Goal: Task Accomplishment & Management: Use online tool/utility

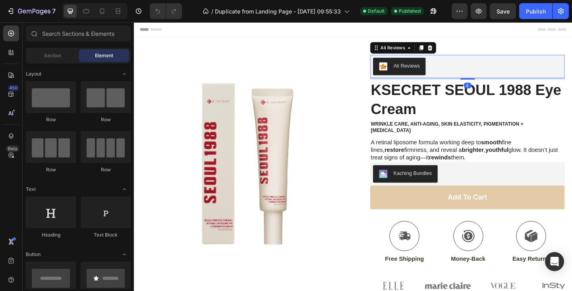
click at [488, 65] on div "Ali Reviews" at bounding box center [496, 70] width 205 height 19
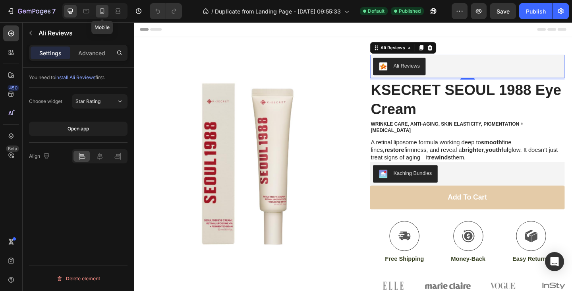
click at [104, 7] on icon at bounding box center [102, 11] width 8 height 8
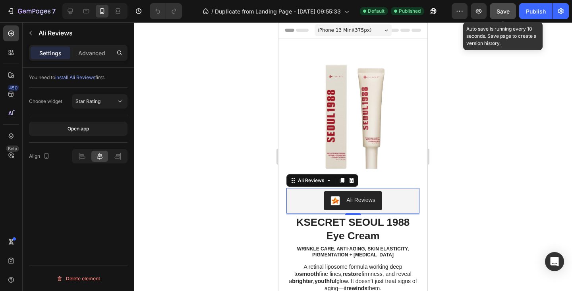
click at [507, 8] on span "Save" at bounding box center [502, 11] width 13 height 7
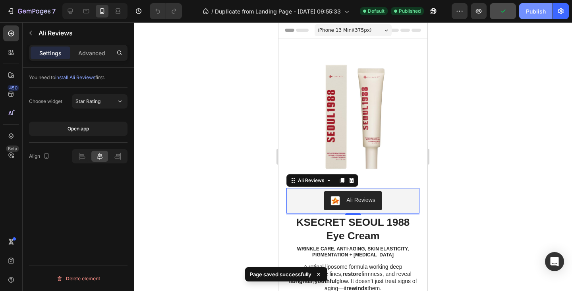
click at [526, 10] on div "Publish" at bounding box center [536, 11] width 20 height 8
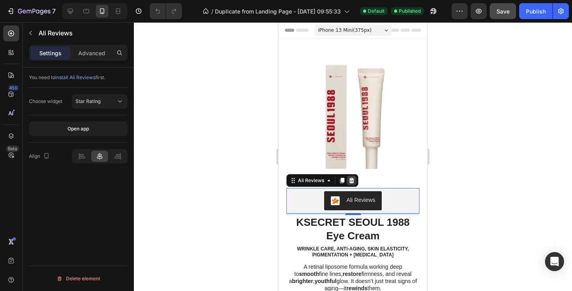
click at [350, 179] on icon at bounding box center [351, 180] width 5 height 6
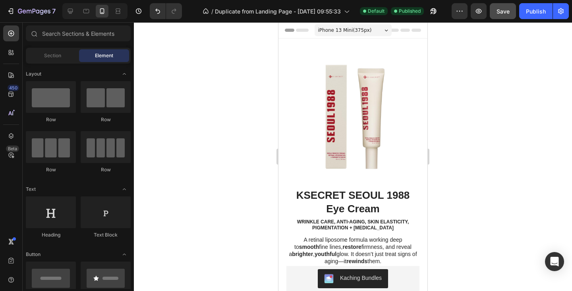
click at [474, 108] on div at bounding box center [353, 156] width 438 height 268
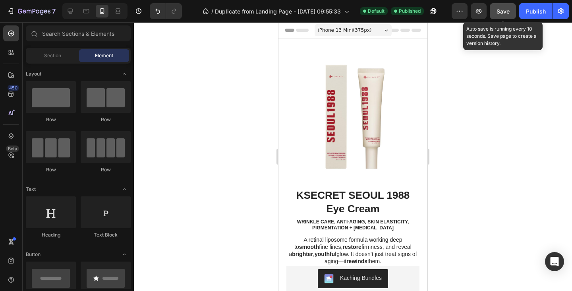
click at [501, 11] on span "Save" at bounding box center [502, 11] width 13 height 7
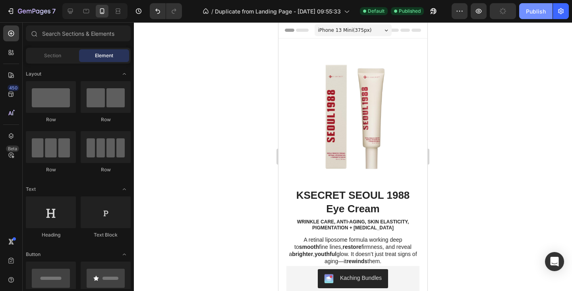
click at [534, 17] on button "Publish" at bounding box center [535, 11] width 33 height 16
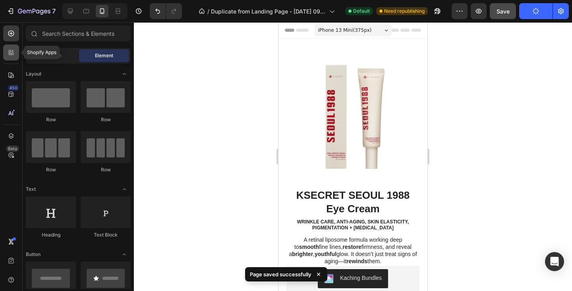
click at [9, 54] on icon at bounding box center [10, 54] width 2 height 2
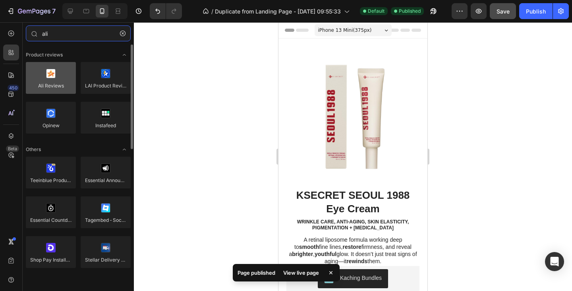
type input "ali"
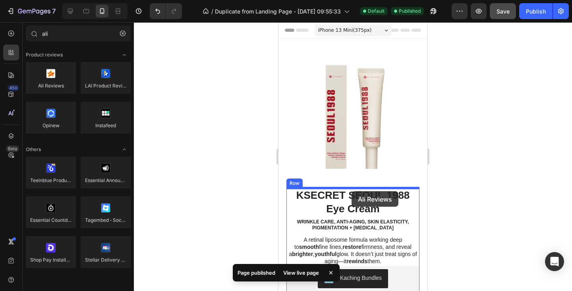
drag, startPoint x: 321, startPoint y: 100, endPoint x: 351, endPoint y: 191, distance: 96.2
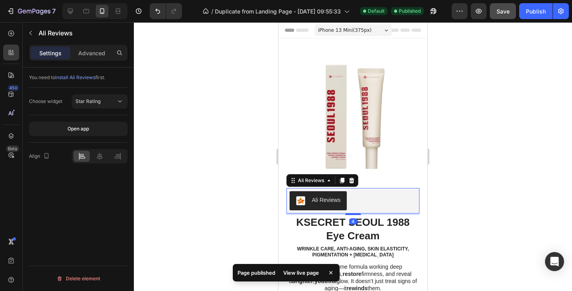
click at [476, 174] on div at bounding box center [353, 156] width 438 height 268
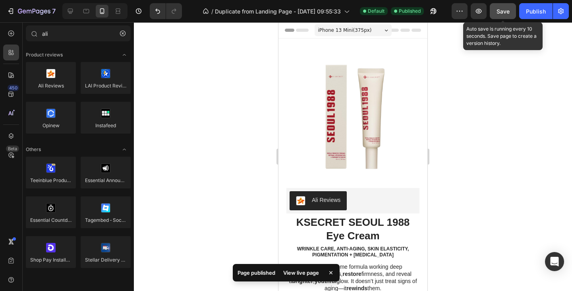
click at [506, 8] on span "Save" at bounding box center [502, 11] width 13 height 7
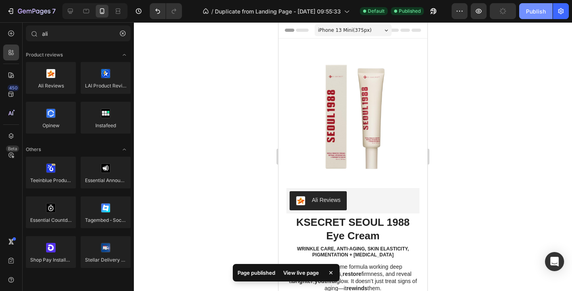
click at [550, 8] on button "Publish" at bounding box center [535, 11] width 33 height 16
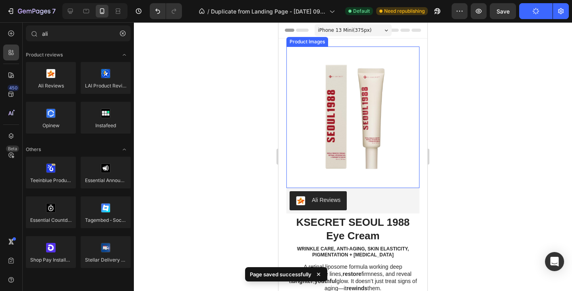
click at [333, 139] on img at bounding box center [352, 112] width 133 height 133
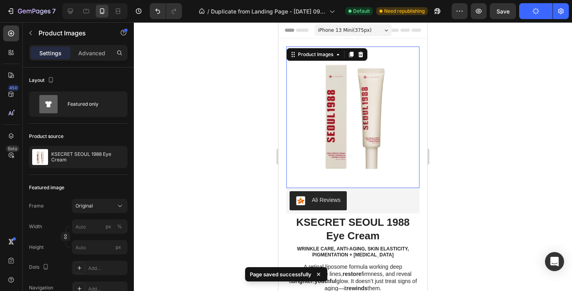
click at [343, 173] on img at bounding box center [352, 112] width 133 height 133
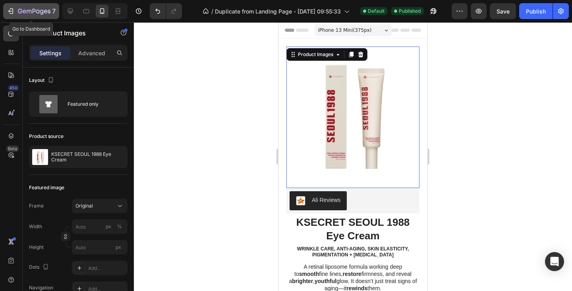
click at [8, 8] on icon "button" at bounding box center [11, 11] width 8 height 8
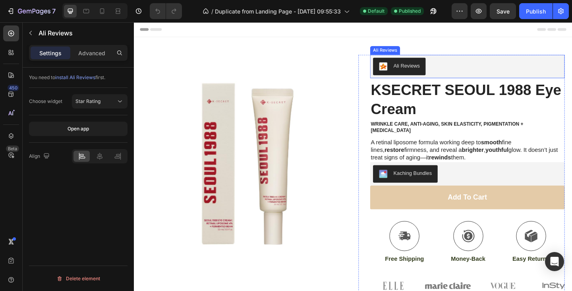
click at [433, 74] on div "Ali Reviews" at bounding box center [422, 71] width 44 height 10
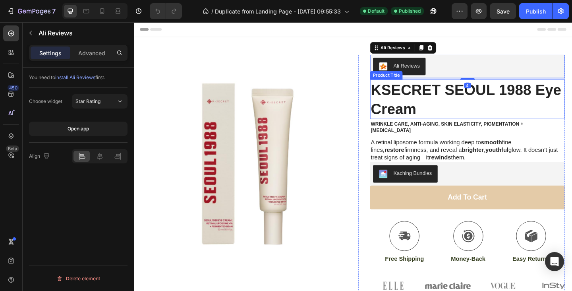
scroll to position [178, 0]
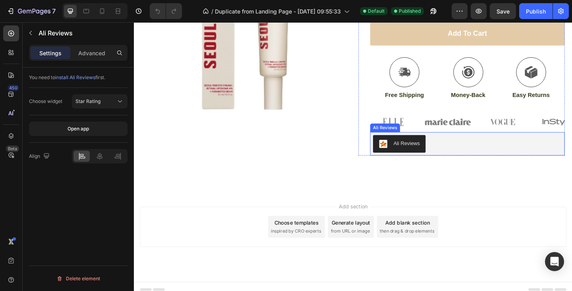
click at [433, 152] on button "Ali Reviews" at bounding box center [422, 154] width 57 height 19
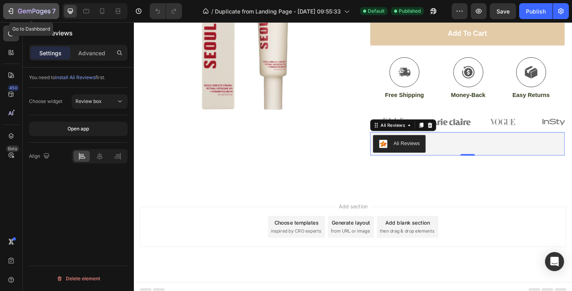
click at [6, 13] on button "7" at bounding box center [31, 11] width 56 height 16
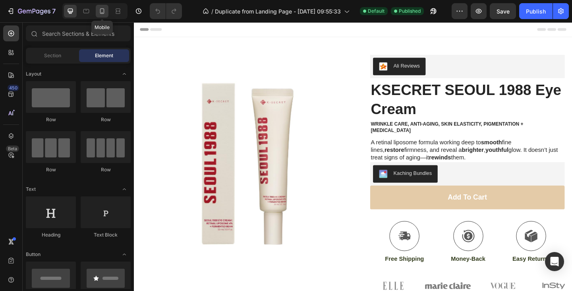
click at [104, 13] on icon at bounding box center [102, 11] width 4 height 6
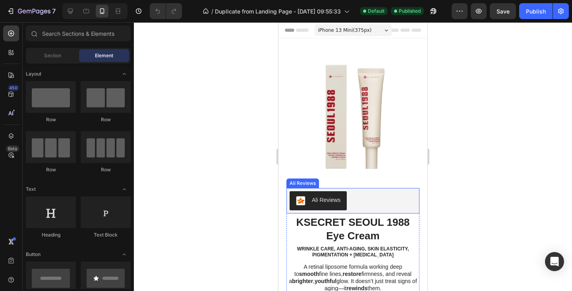
click at [372, 159] on img at bounding box center [352, 112] width 133 height 133
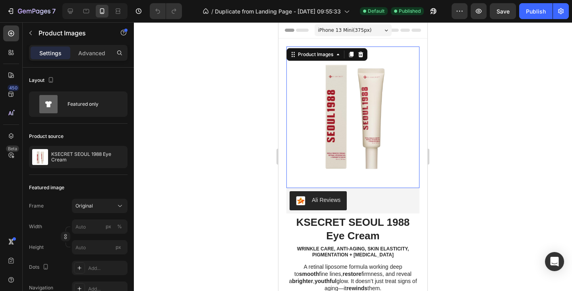
click at [364, 165] on img at bounding box center [352, 112] width 133 height 133
click at [375, 166] on img at bounding box center [352, 112] width 133 height 133
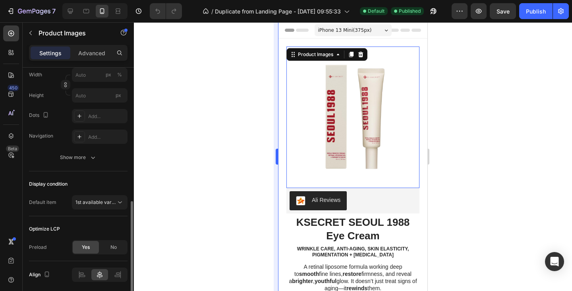
scroll to position [181, 0]
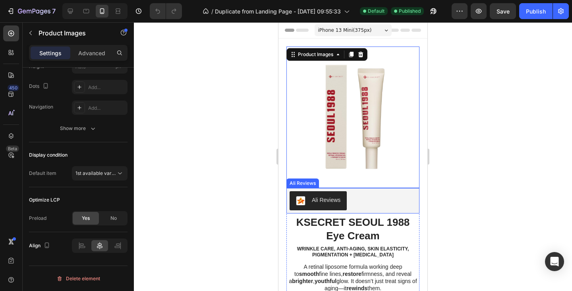
click at [366, 198] on div "Ali Reviews" at bounding box center [352, 200] width 127 height 19
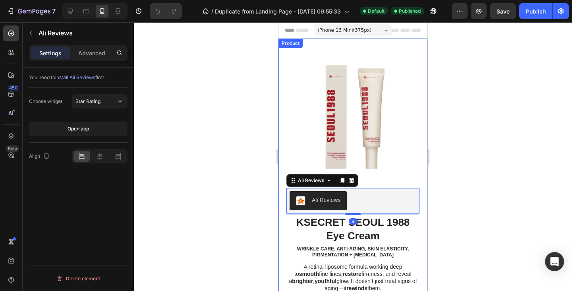
click at [475, 179] on div at bounding box center [353, 156] width 438 height 268
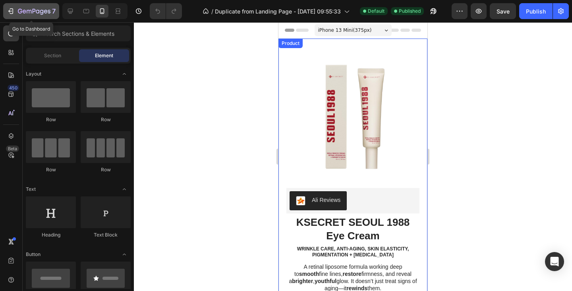
click at [8, 14] on icon "button" at bounding box center [11, 11] width 8 height 8
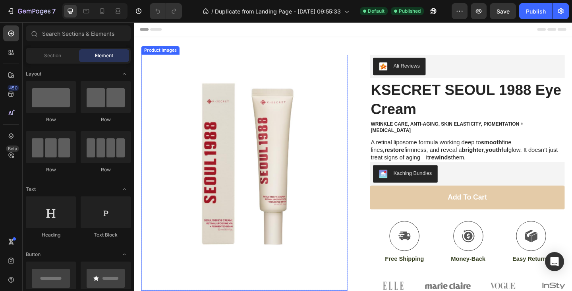
click at [251, 145] on img at bounding box center [254, 170] width 224 height 224
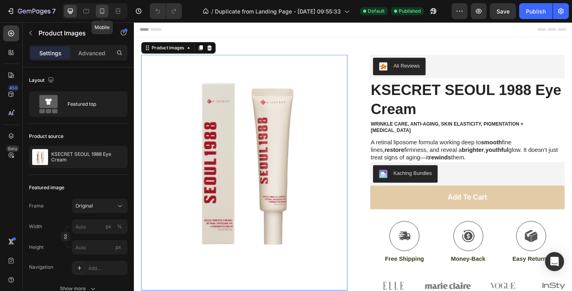
click at [100, 16] on div at bounding box center [102, 11] width 13 height 13
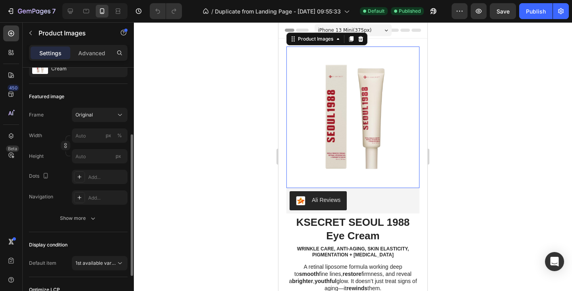
scroll to position [103, 0]
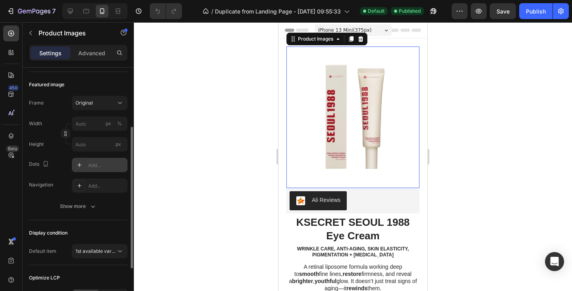
click at [98, 165] on div "Add..." at bounding box center [106, 165] width 37 height 7
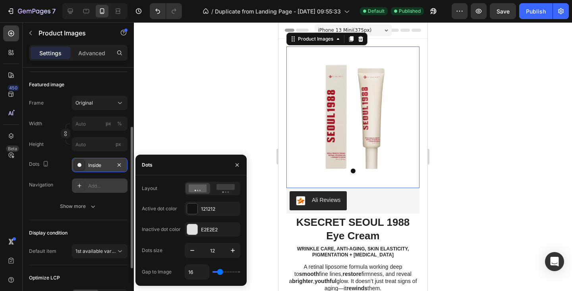
click at [103, 183] on div "Add..." at bounding box center [106, 185] width 37 height 7
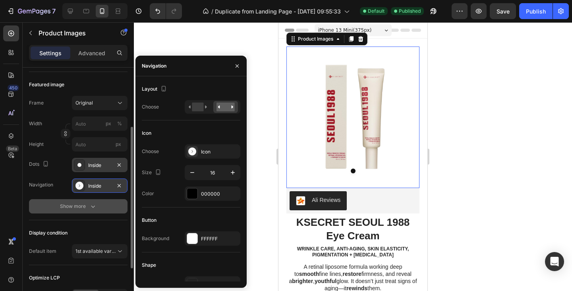
click at [77, 200] on button "Show more" at bounding box center [78, 206] width 98 height 14
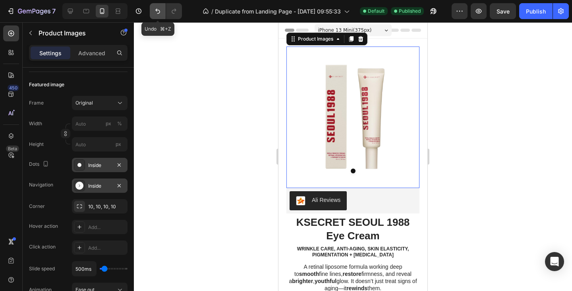
click at [156, 7] on button "Undo/Redo" at bounding box center [158, 11] width 16 height 16
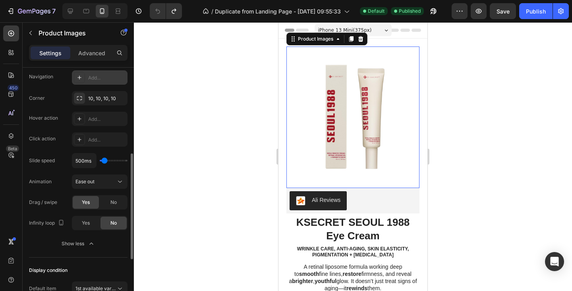
scroll to position [0, 0]
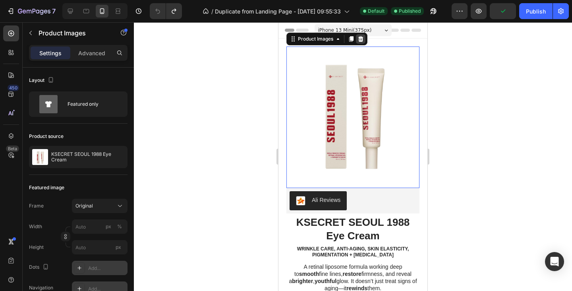
click at [359, 39] on icon at bounding box center [360, 39] width 6 height 6
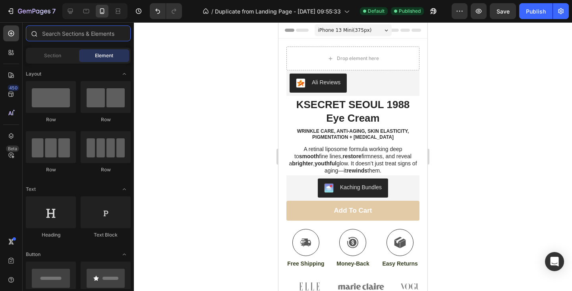
click at [45, 32] on input "text" at bounding box center [78, 33] width 105 height 16
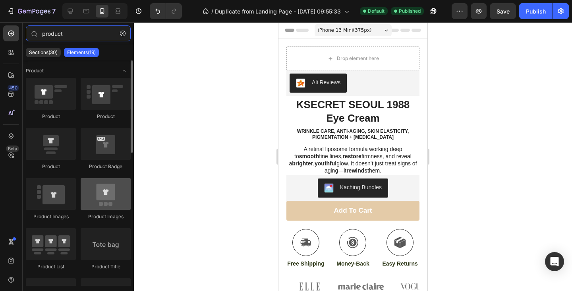
type input "product"
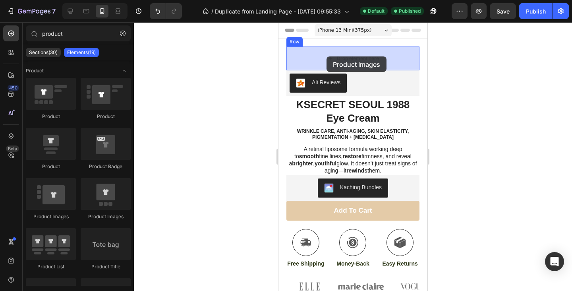
drag, startPoint x: 366, startPoint y: 223, endPoint x: 327, endPoint y: 55, distance: 172.8
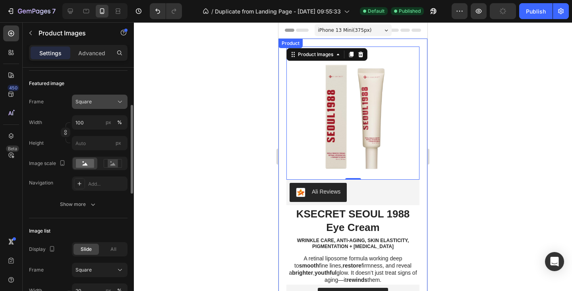
scroll to position [105, 0]
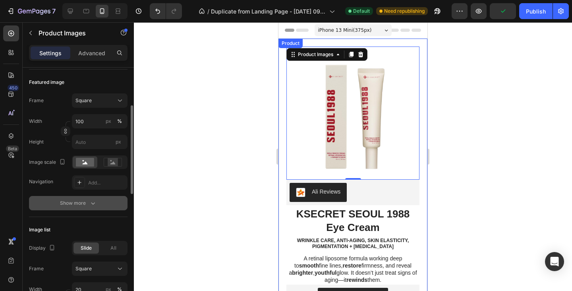
click at [99, 205] on button "Show more" at bounding box center [78, 203] width 98 height 14
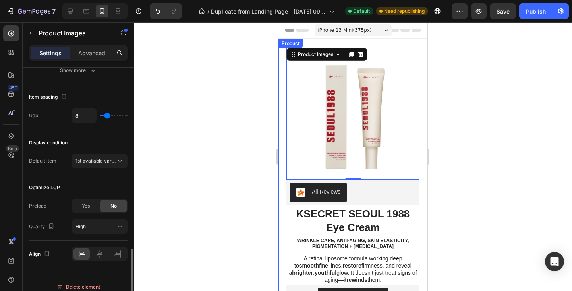
scroll to position [581, 0]
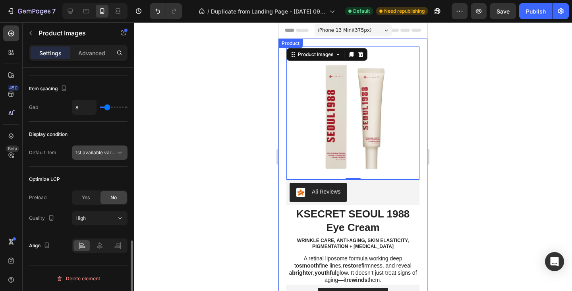
click at [110, 153] on span "1st available variant" at bounding box center [97, 152] width 44 height 6
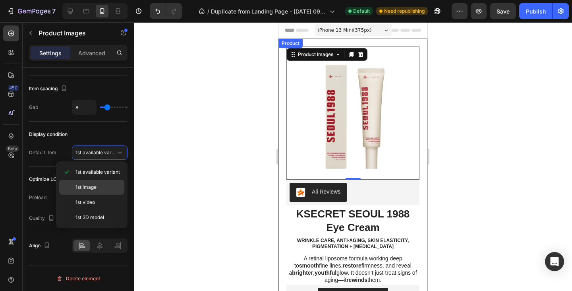
click at [100, 195] on div "1st image" at bounding box center [91, 202] width 65 height 15
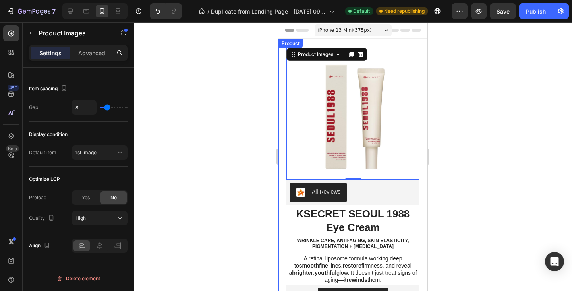
click at [191, 175] on div at bounding box center [353, 156] width 438 height 268
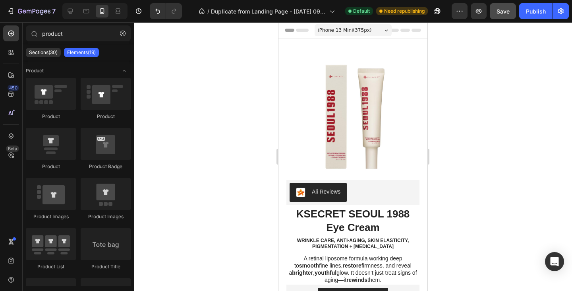
click at [503, 12] on span "Save" at bounding box center [502, 11] width 13 height 7
click at [536, 14] on div "Publish" at bounding box center [536, 11] width 20 height 8
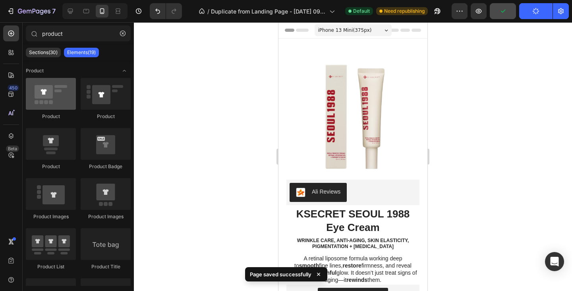
click at [56, 99] on div at bounding box center [51, 94] width 50 height 32
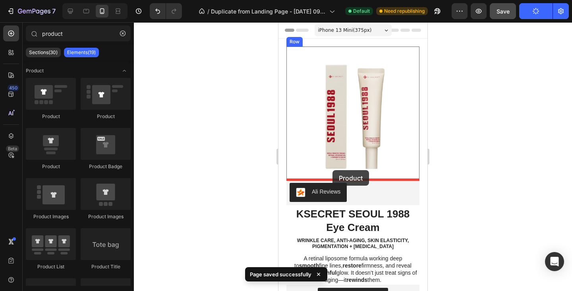
drag, startPoint x: 334, startPoint y: 121, endPoint x: 332, endPoint y: 170, distance: 48.9
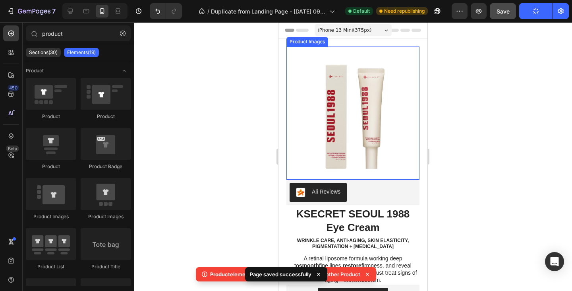
click at [347, 137] on img at bounding box center [352, 112] width 133 height 133
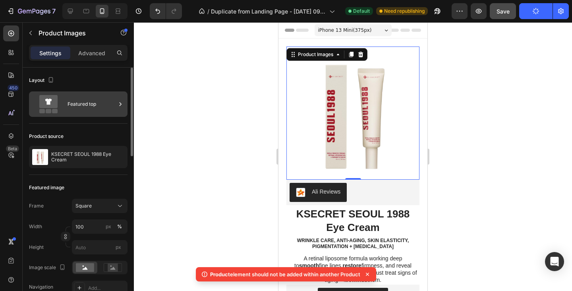
click at [68, 113] on div "Featured top" at bounding box center [91, 104] width 48 height 18
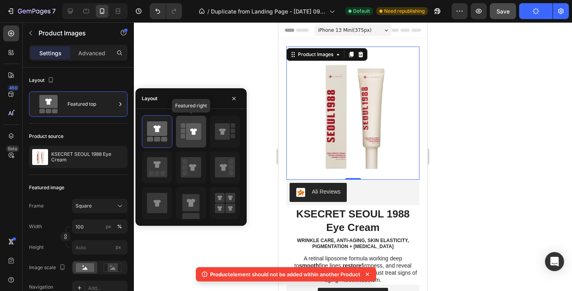
click at [183, 141] on icon at bounding box center [191, 131] width 20 height 22
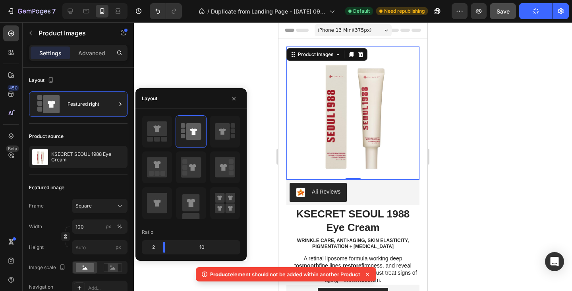
click at [216, 150] on div at bounding box center [191, 167] width 98 height 104
click at [168, 155] on div at bounding box center [157, 167] width 30 height 32
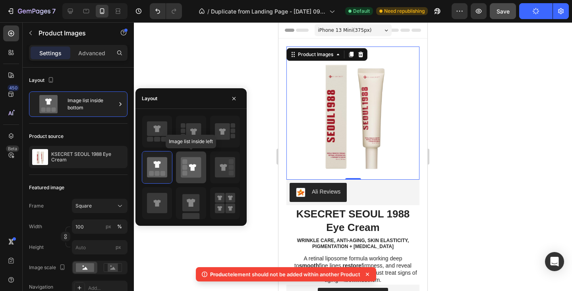
click at [191, 155] on div at bounding box center [191, 167] width 30 height 32
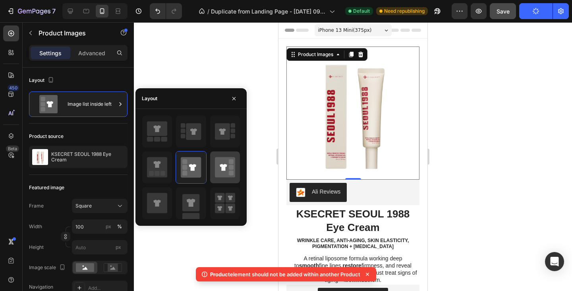
click at [212, 155] on div at bounding box center [225, 167] width 30 height 32
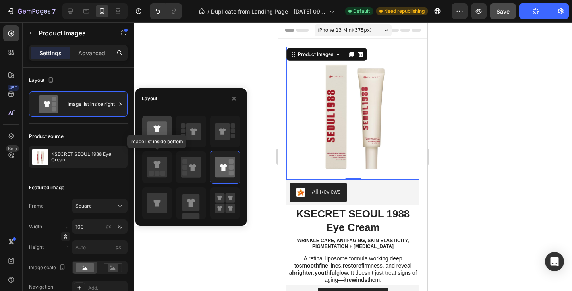
click at [157, 136] on icon at bounding box center [157, 131] width 20 height 22
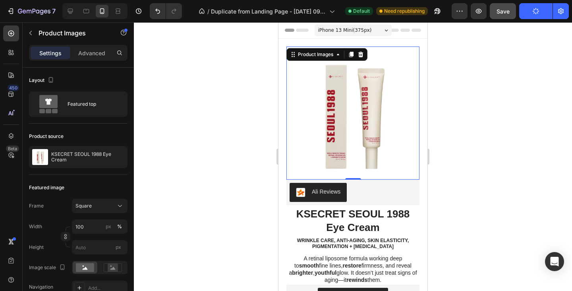
click at [559, 94] on div at bounding box center [353, 156] width 438 height 268
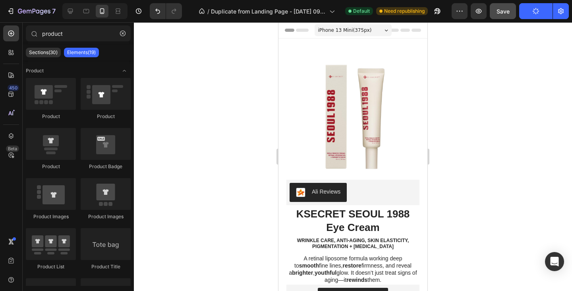
click at [509, 19] on div "7 / Duplicate from Landing Page - Aug 27, 09:55:33 Default Need republishing Pr…" at bounding box center [286, 11] width 572 height 23
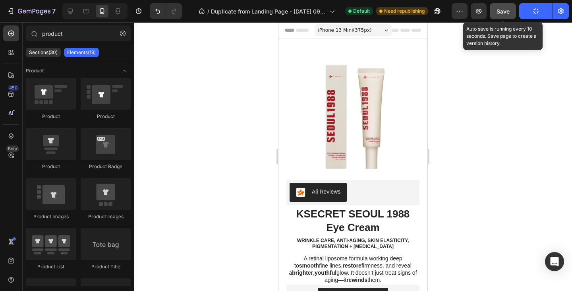
click at [508, 16] on button "Save" at bounding box center [502, 11] width 26 height 16
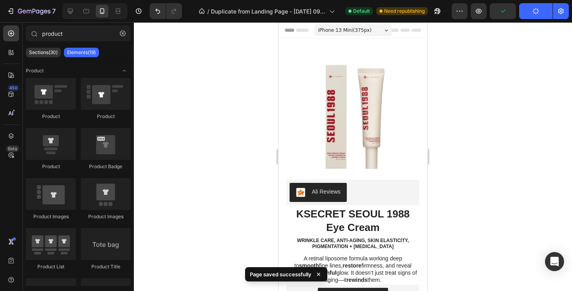
click at [538, 11] on icon "button" at bounding box center [535, 11] width 9 height 9
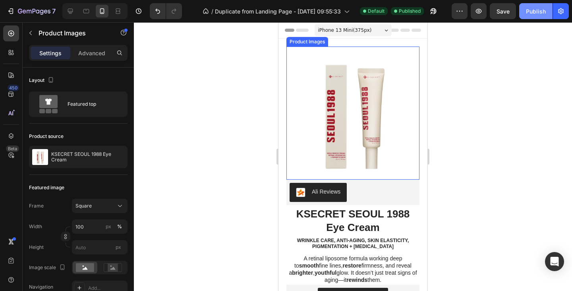
click at [326, 129] on img at bounding box center [352, 112] width 133 height 133
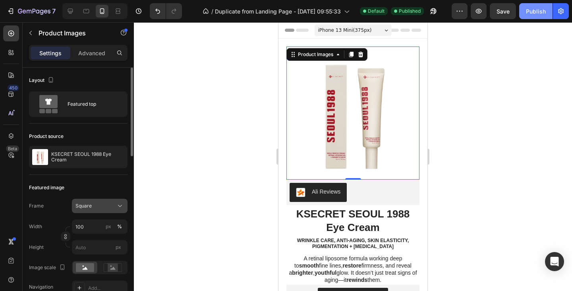
click at [87, 204] on span "Square" at bounding box center [83, 205] width 16 height 7
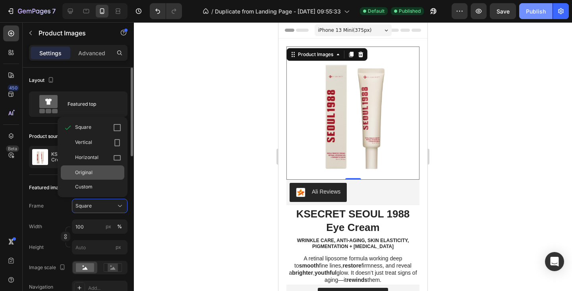
click at [94, 174] on div "Original" at bounding box center [98, 172] width 46 height 7
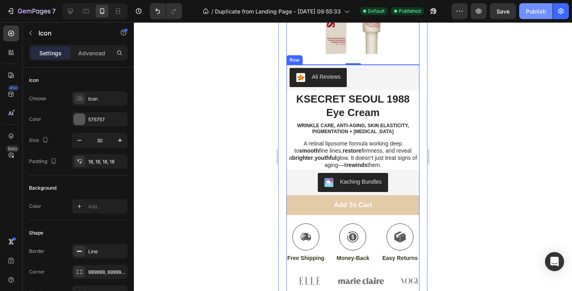
scroll to position [121, 0]
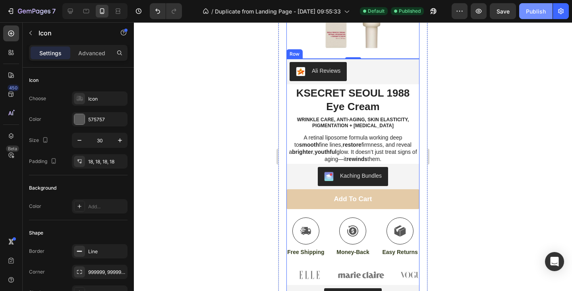
click at [303, 226] on div at bounding box center [305, 230] width 27 height 27
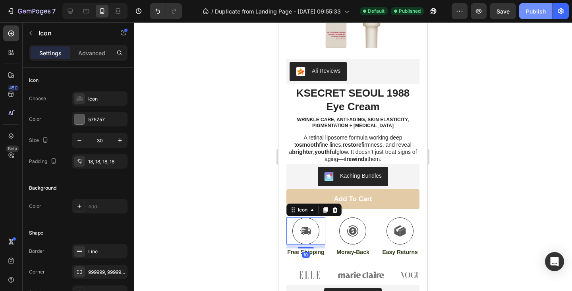
click at [311, 197] on button "Add to cart" at bounding box center [352, 199] width 133 height 20
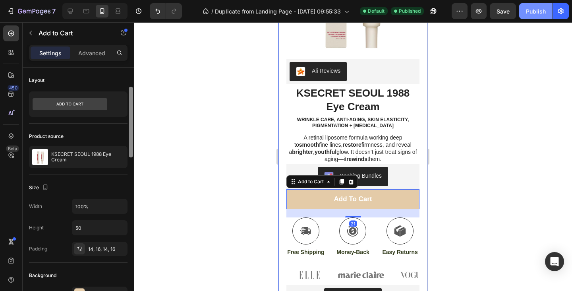
scroll to position [61, 0]
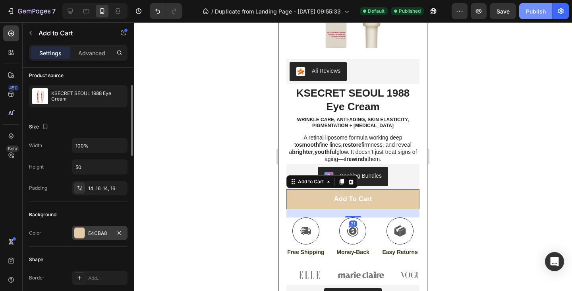
click at [100, 235] on div "E4CBA8" at bounding box center [99, 232] width 23 height 7
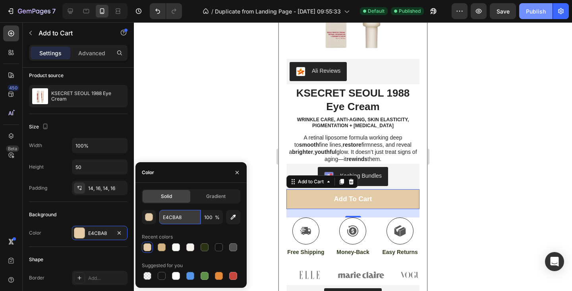
click at [172, 212] on input "E4CBA8" at bounding box center [179, 217] width 41 height 14
click at [487, 119] on div at bounding box center [353, 156] width 438 height 268
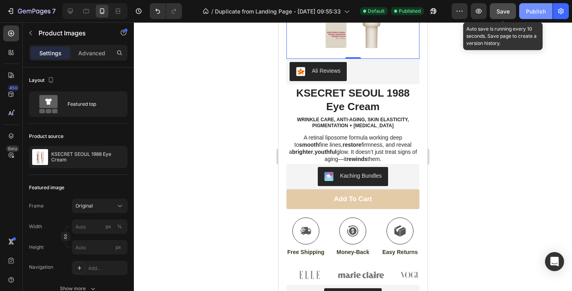
click at [510, 4] on button "Save" at bounding box center [502, 11] width 26 height 16
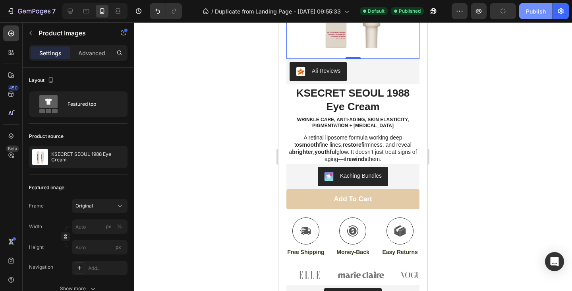
click at [536, 8] on div "Publish" at bounding box center [536, 11] width 20 height 8
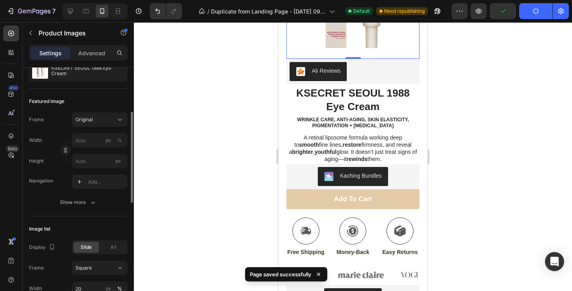
scroll to position [102, 0]
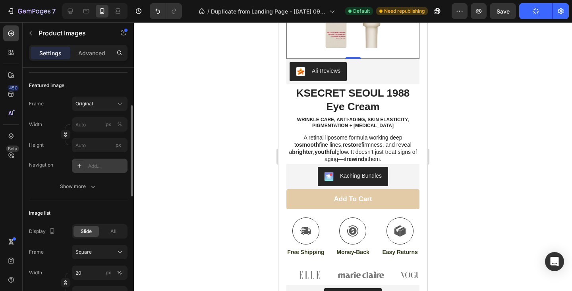
click at [100, 164] on div "Add..." at bounding box center [106, 165] width 37 height 7
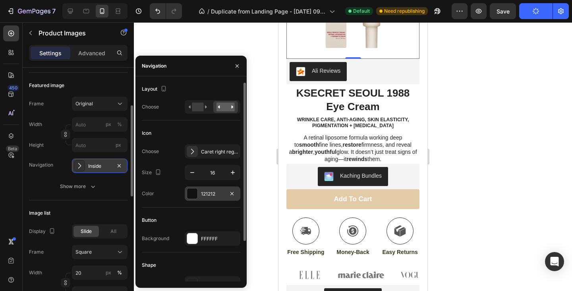
click at [200, 190] on div "121212" at bounding box center [213, 193] width 56 height 14
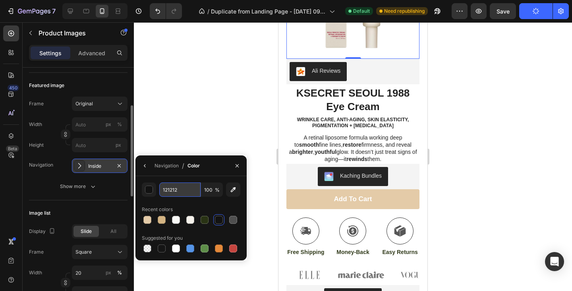
click at [178, 195] on input "121212" at bounding box center [179, 189] width 41 height 14
paste input "E4CBA8"
type input "E4CBA8"
click at [214, 181] on div "E4CBA8 100 % Recent colors Suggested for you" at bounding box center [190, 218] width 111 height 84
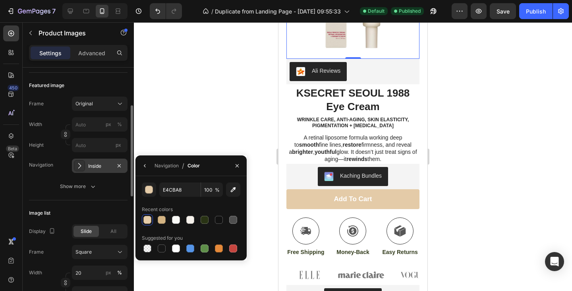
click at [100, 210] on div "Image list" at bounding box center [78, 212] width 98 height 13
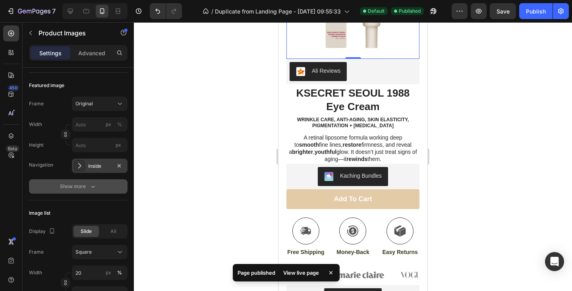
click at [95, 191] on button "Show more" at bounding box center [78, 186] width 98 height 14
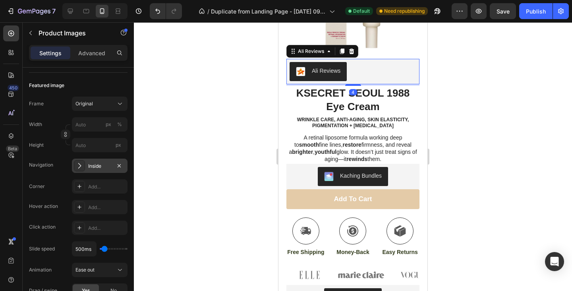
scroll to position [0, 0]
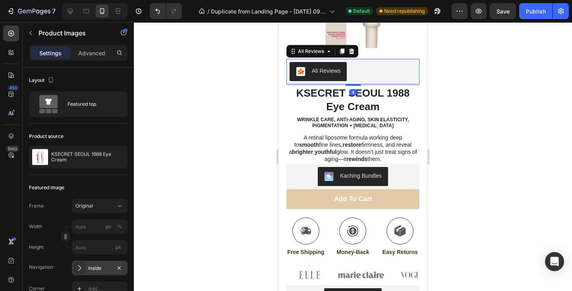
drag, startPoint x: 347, startPoint y: 73, endPoint x: 449, endPoint y: 158, distance: 132.2
click at [347, 73] on div "Ali Reviews" at bounding box center [352, 71] width 127 height 19
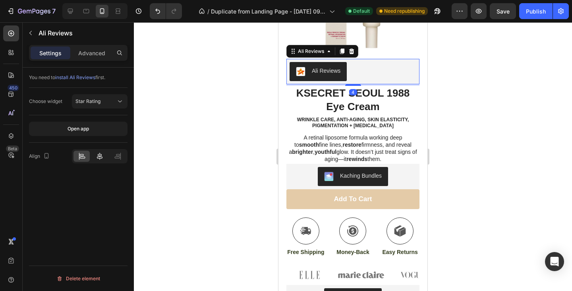
click at [92, 160] on div at bounding box center [99, 155] width 16 height 11
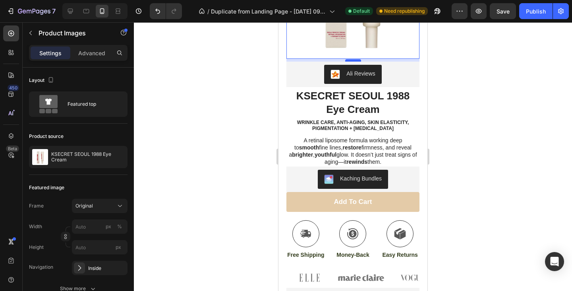
click at [356, 61] on div at bounding box center [353, 60] width 16 height 2
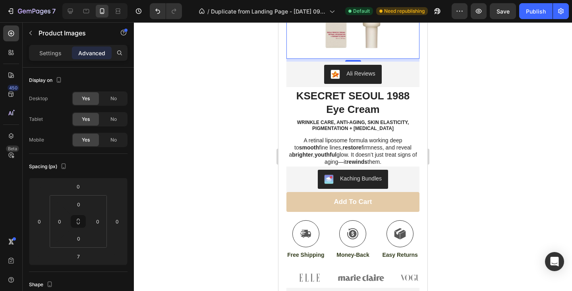
click at [495, 57] on div at bounding box center [353, 156] width 438 height 268
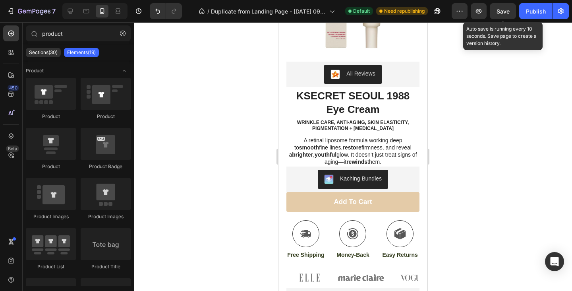
click at [502, 9] on span "Save" at bounding box center [502, 11] width 13 height 7
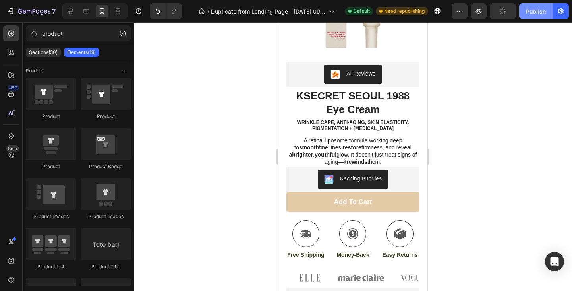
click at [522, 12] on button "Publish" at bounding box center [535, 11] width 33 height 16
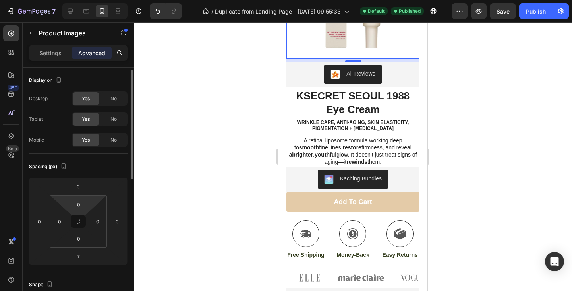
scroll to position [17, 0]
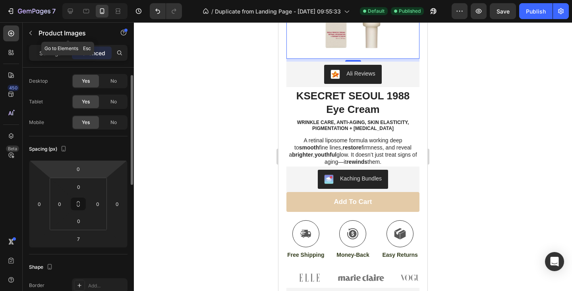
click at [54, 43] on div "Product Images" at bounding box center [68, 33] width 91 height 23
click at [50, 54] on p "Settings" at bounding box center [50, 53] width 22 height 8
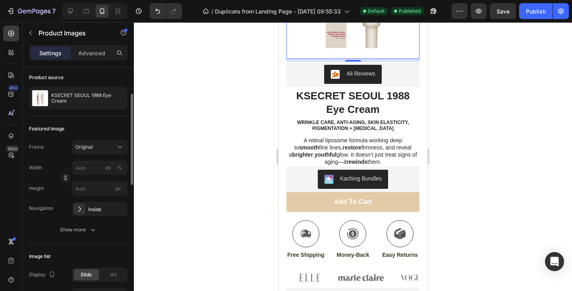
scroll to position [63, 0]
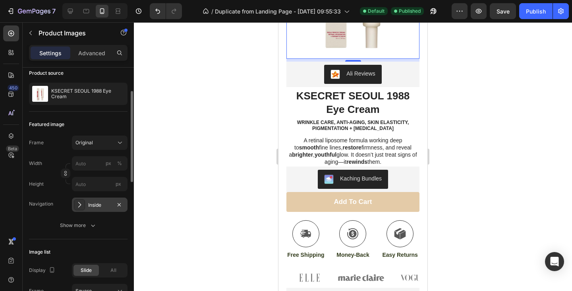
click at [90, 207] on div "Inside" at bounding box center [99, 204] width 23 height 7
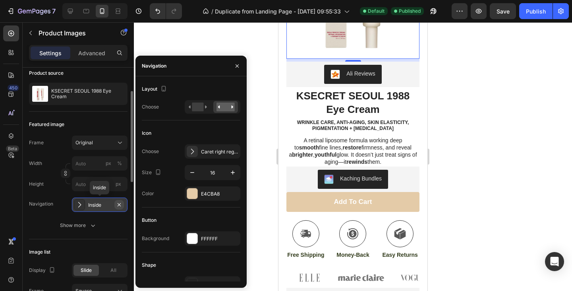
click at [119, 204] on icon "button" at bounding box center [119, 203] width 3 height 3
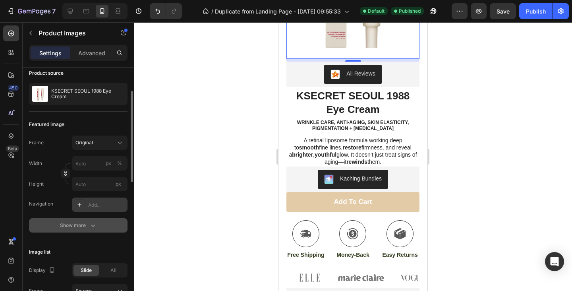
click at [92, 220] on button "Show more" at bounding box center [78, 225] width 98 height 14
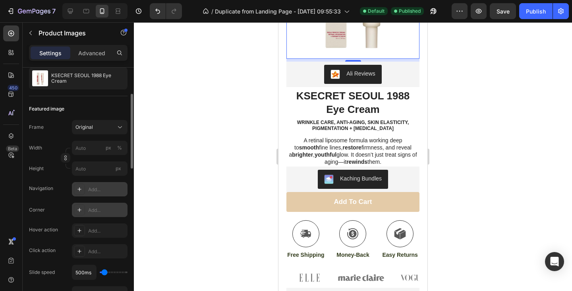
scroll to position [92, 0]
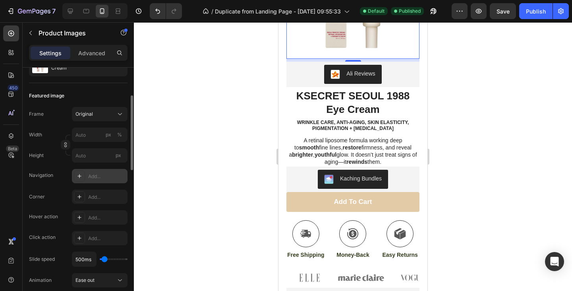
click at [93, 182] on div "Add..." at bounding box center [100, 176] width 56 height 14
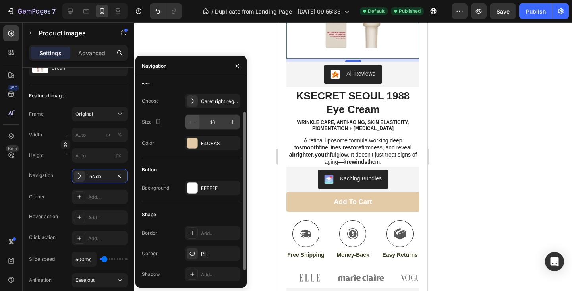
scroll to position [0, 0]
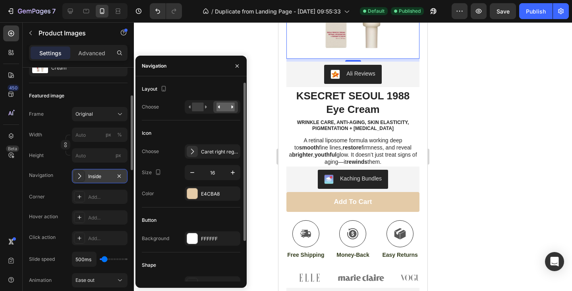
click at [79, 178] on icon at bounding box center [79, 176] width 8 height 8
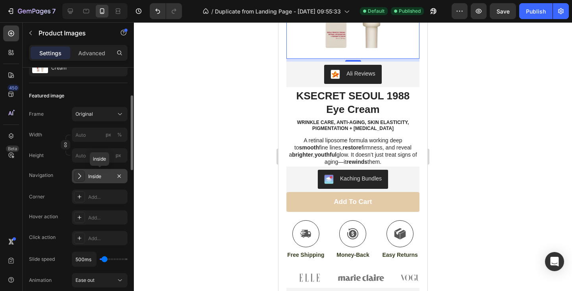
click at [79, 178] on icon at bounding box center [79, 176] width 8 height 8
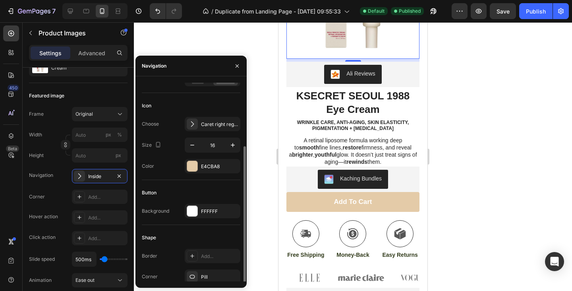
scroll to position [50, 0]
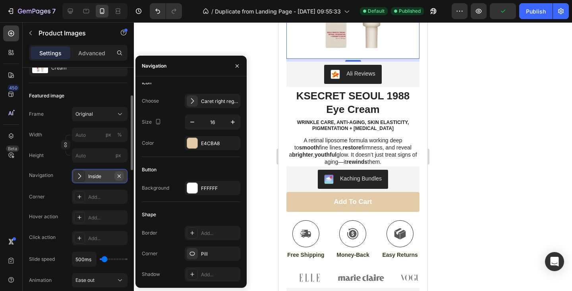
click at [120, 173] on icon "button" at bounding box center [119, 176] width 6 height 6
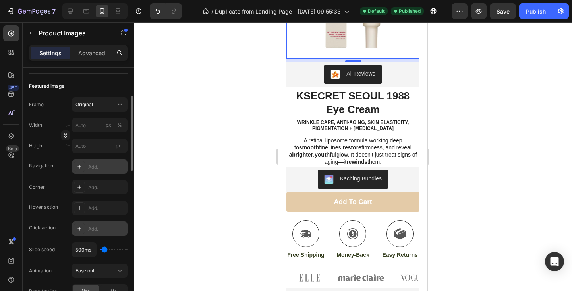
scroll to position [99, 0]
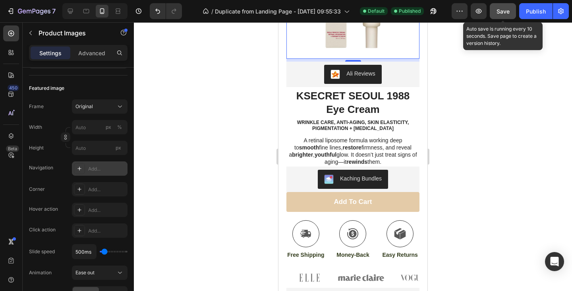
click at [505, 15] on div "Save" at bounding box center [502, 11] width 13 height 8
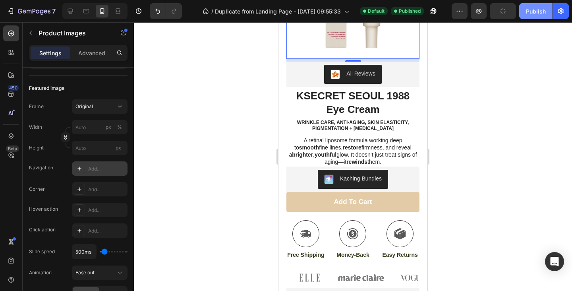
click at [534, 13] on div "Publish" at bounding box center [536, 11] width 20 height 8
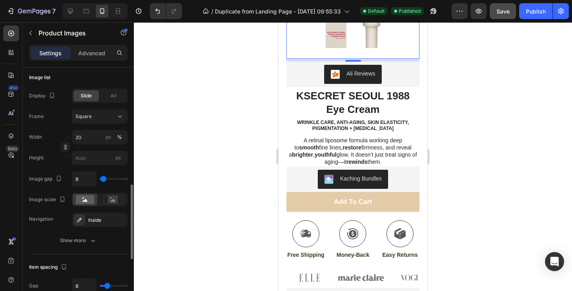
scroll to position [380, 0]
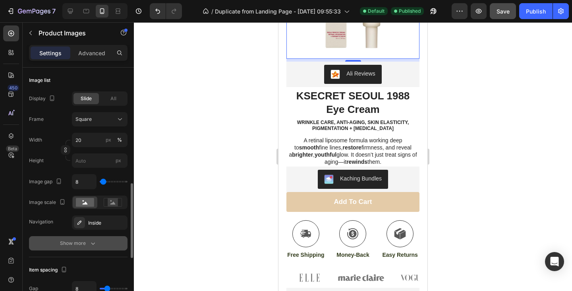
click at [80, 243] on div "Show more" at bounding box center [78, 243] width 37 height 8
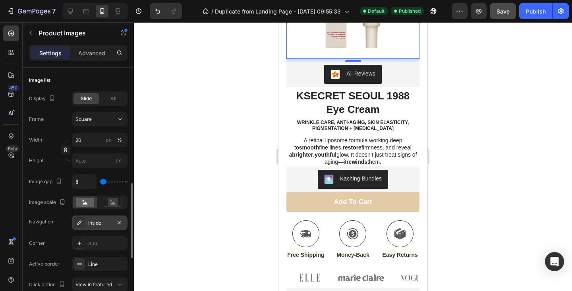
click at [86, 226] on div "Inside" at bounding box center [100, 222] width 56 height 14
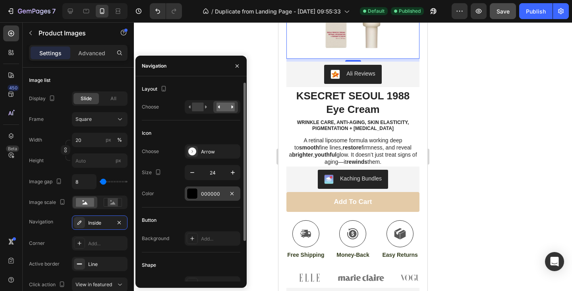
click at [209, 188] on div "000000" at bounding box center [213, 193] width 56 height 14
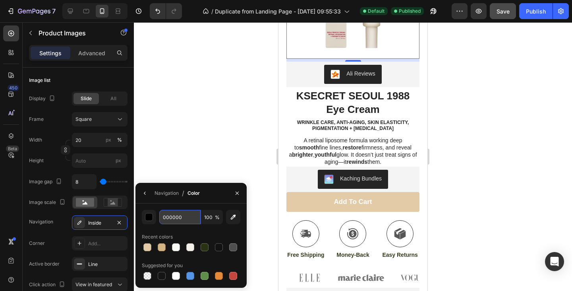
click at [175, 220] on input "000000" at bounding box center [179, 217] width 41 height 14
paste input "E4CBA8"
type input "E4CBA8"
click at [218, 200] on div "Navigation / Color" at bounding box center [190, 193] width 111 height 21
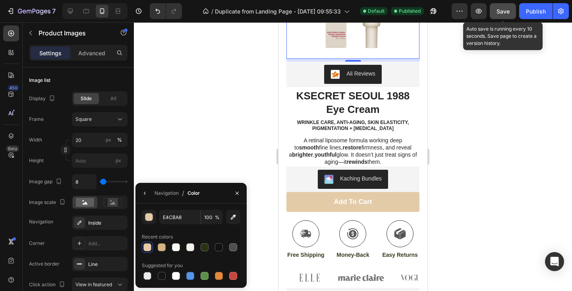
click at [505, 8] on span "Save" at bounding box center [502, 11] width 13 height 7
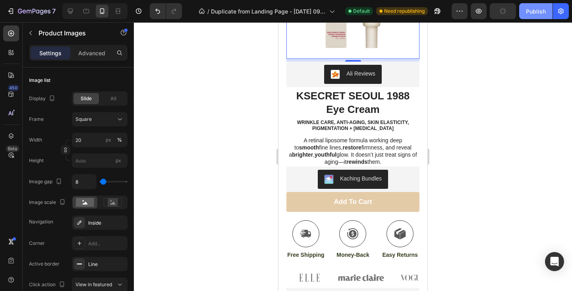
click at [536, 10] on div "Publish" at bounding box center [536, 11] width 20 height 8
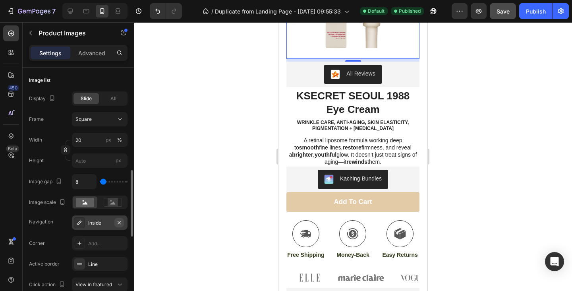
click at [120, 226] on button "button" at bounding box center [119, 223] width 10 height 10
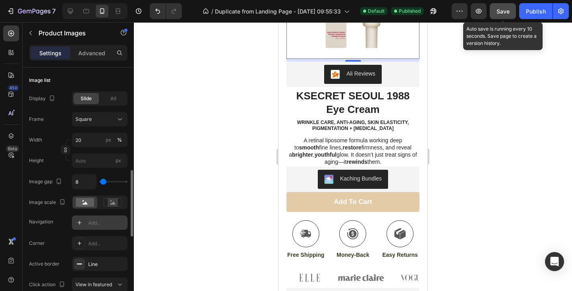
click at [510, 10] on button "Save" at bounding box center [502, 11] width 26 height 16
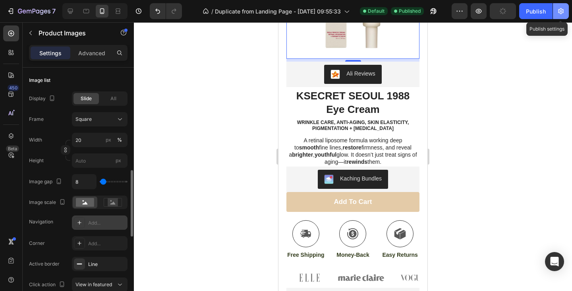
click at [557, 10] on icon "button" at bounding box center [561, 11] width 8 height 8
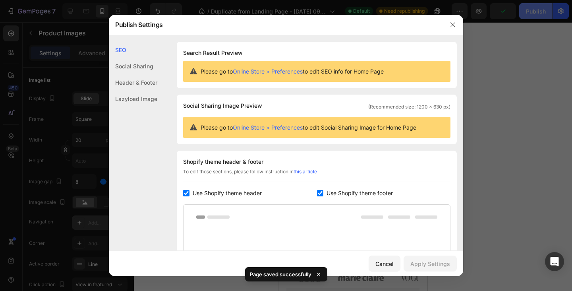
click at [539, 10] on div at bounding box center [286, 145] width 572 height 291
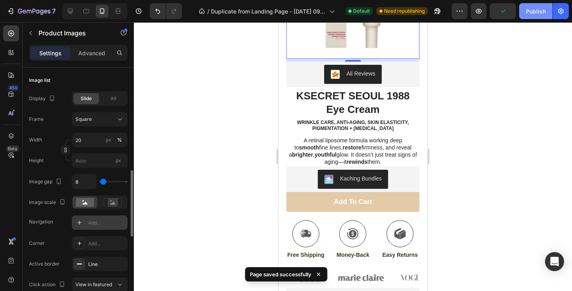
click at [535, 10] on div "Publish" at bounding box center [536, 11] width 20 height 8
click at [562, 19] on div "7 / Duplicate from Landing Page - Aug 27, 09:55:33 Default Need republishing Pr…" at bounding box center [286, 11] width 572 height 23
click at [562, 13] on icon "button" at bounding box center [561, 11] width 8 height 8
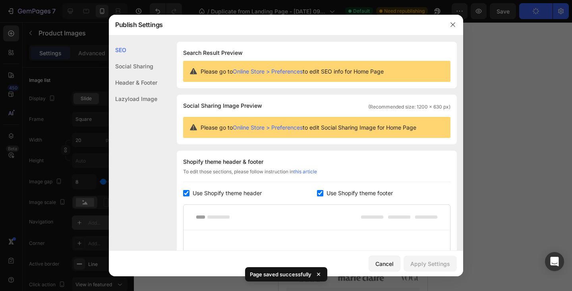
click at [459, 24] on div at bounding box center [452, 24] width 21 height 21
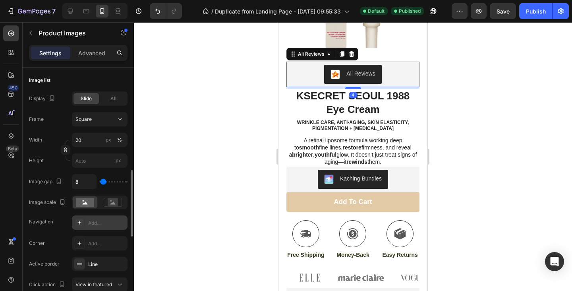
click at [350, 81] on button "Ali Reviews" at bounding box center [352, 74] width 57 height 19
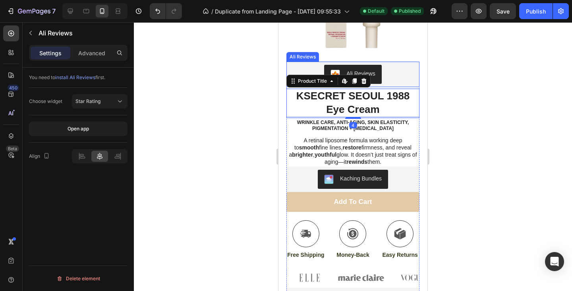
click at [393, 79] on div "Ali Reviews" at bounding box center [352, 74] width 127 height 19
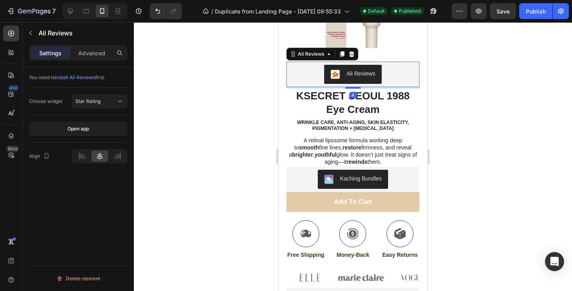
drag, startPoint x: 358, startPoint y: 87, endPoint x: 358, endPoint y: 71, distance: 15.9
click at [358, 79] on div "Ali Reviews Ali Reviews 4" at bounding box center [352, 74] width 133 height 25
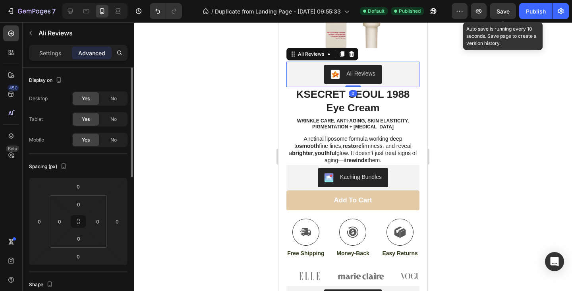
click at [499, 14] on span "Save" at bounding box center [502, 11] width 13 height 7
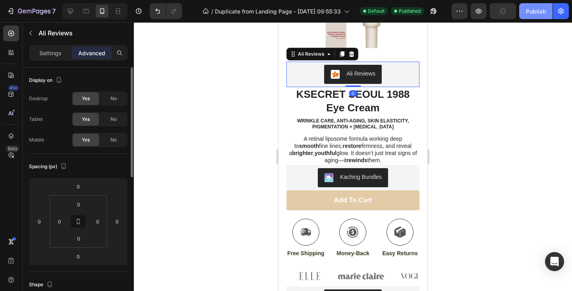
click at [524, 13] on button "Publish" at bounding box center [535, 11] width 33 height 16
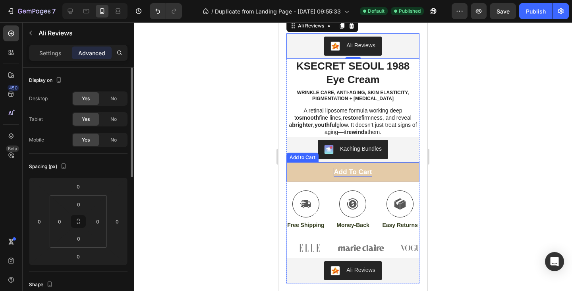
scroll to position [170, 0]
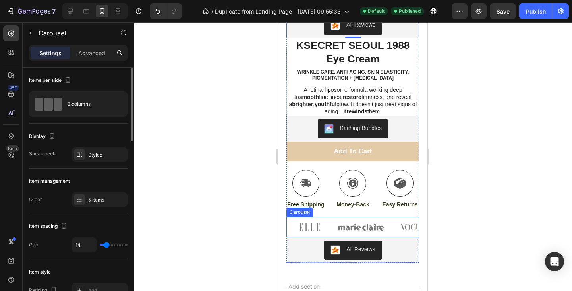
click at [385, 229] on div "Image Image Image Image Image" at bounding box center [352, 227] width 133 height 20
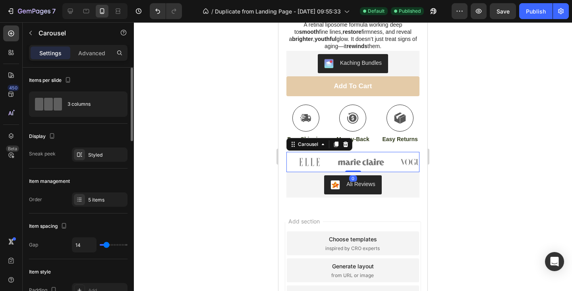
scroll to position [237, 0]
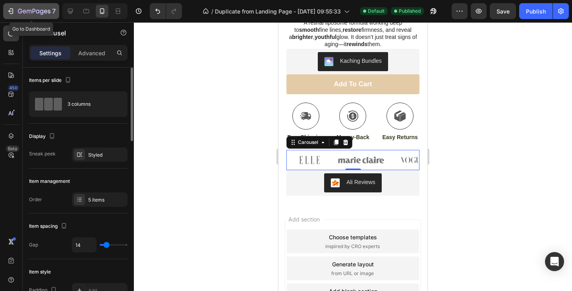
click at [7, 12] on icon "button" at bounding box center [11, 11] width 8 height 8
